Goal: Find specific page/section: Find specific page/section

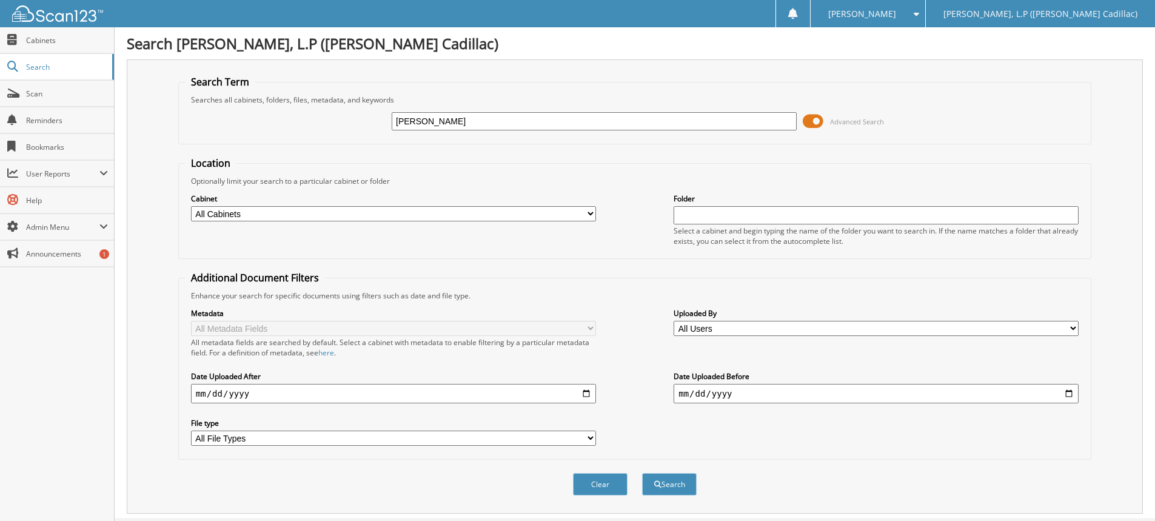
type input "[PERSON_NAME]"
click at [642, 473] on button "Search" at bounding box center [669, 484] width 55 height 22
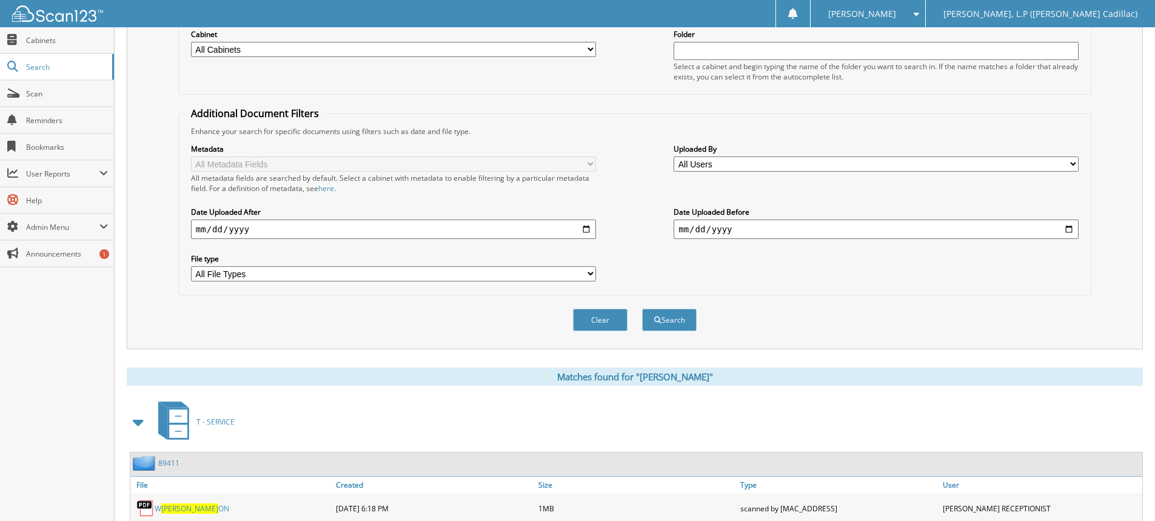
scroll to position [424, 0]
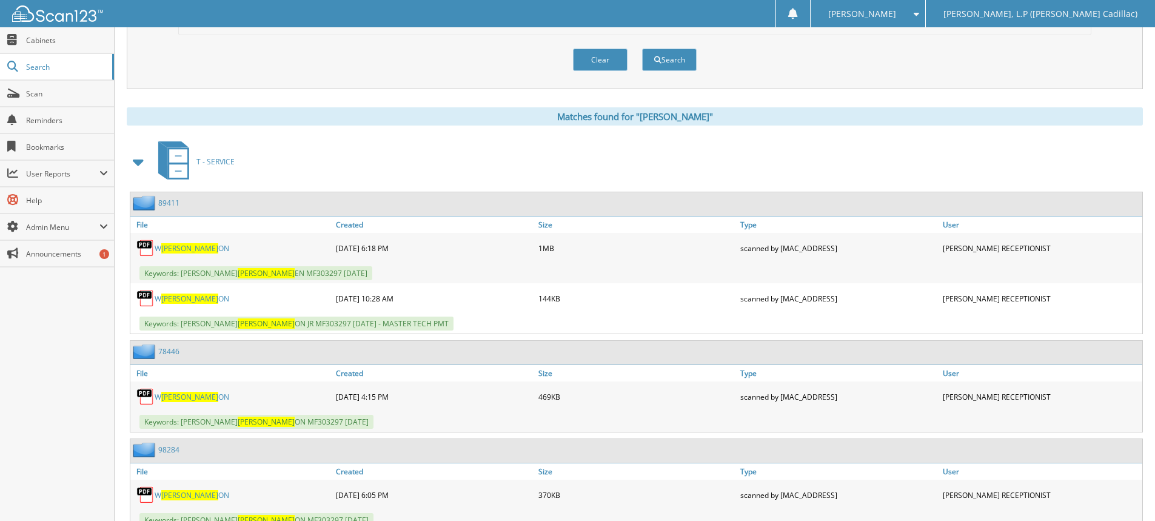
click at [134, 161] on span at bounding box center [138, 162] width 17 height 22
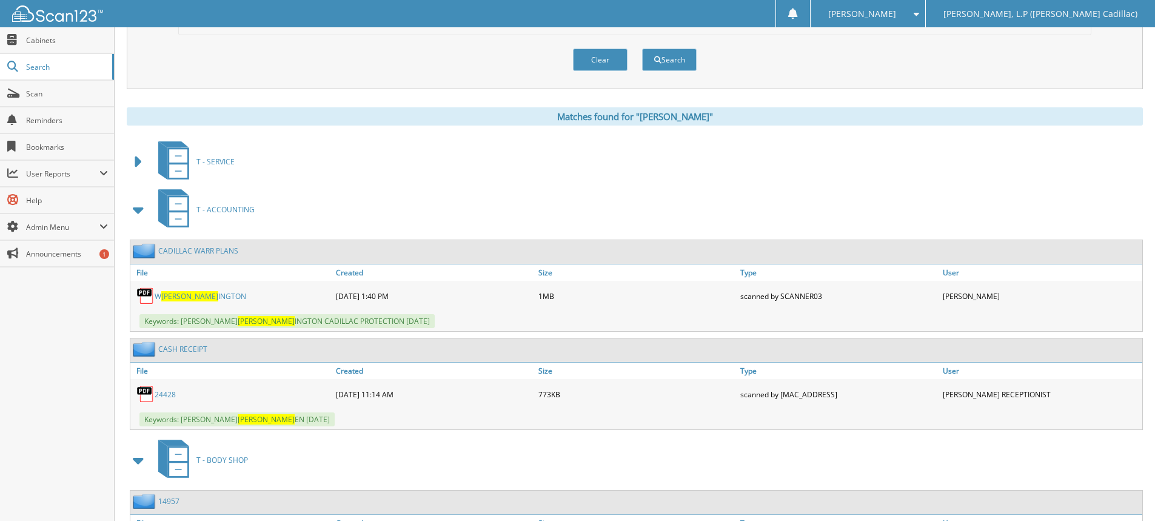
click at [144, 208] on span at bounding box center [138, 210] width 17 height 22
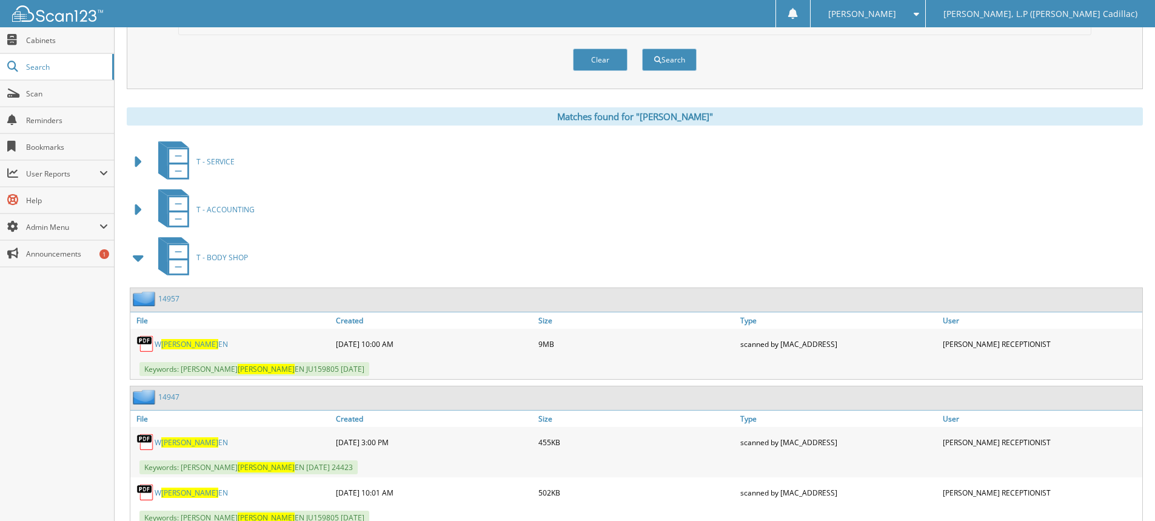
click at [136, 259] on span at bounding box center [138, 258] width 17 height 22
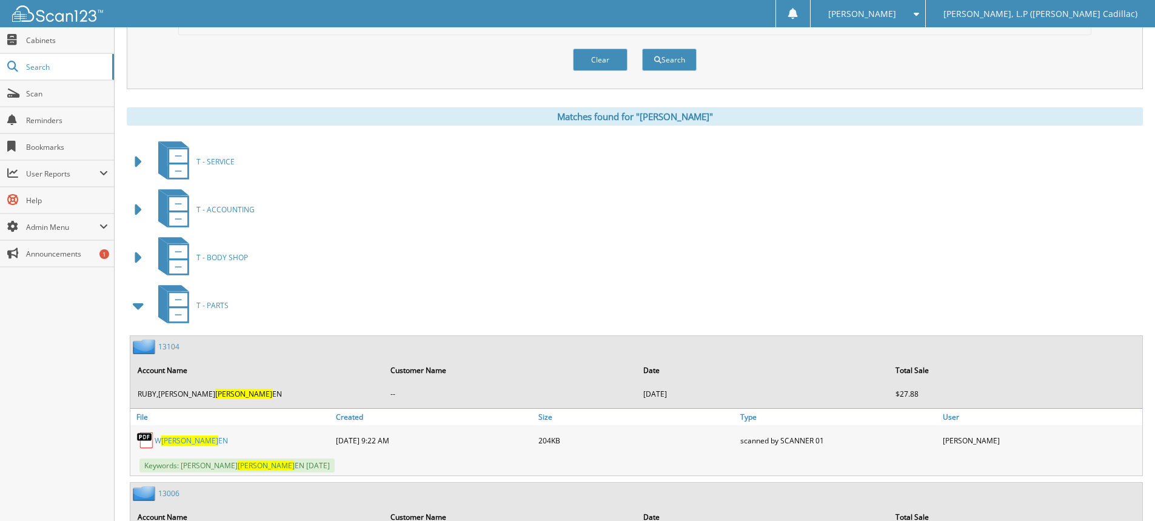
click at [138, 308] on span at bounding box center [138, 306] width 17 height 22
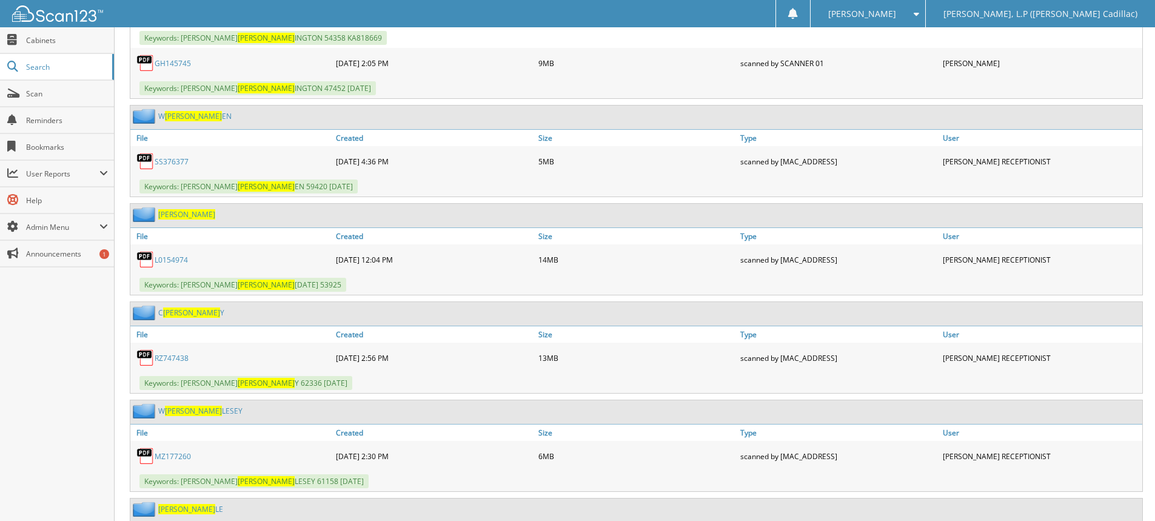
scroll to position [1091, 0]
